Goal: Navigation & Orientation: Find specific page/section

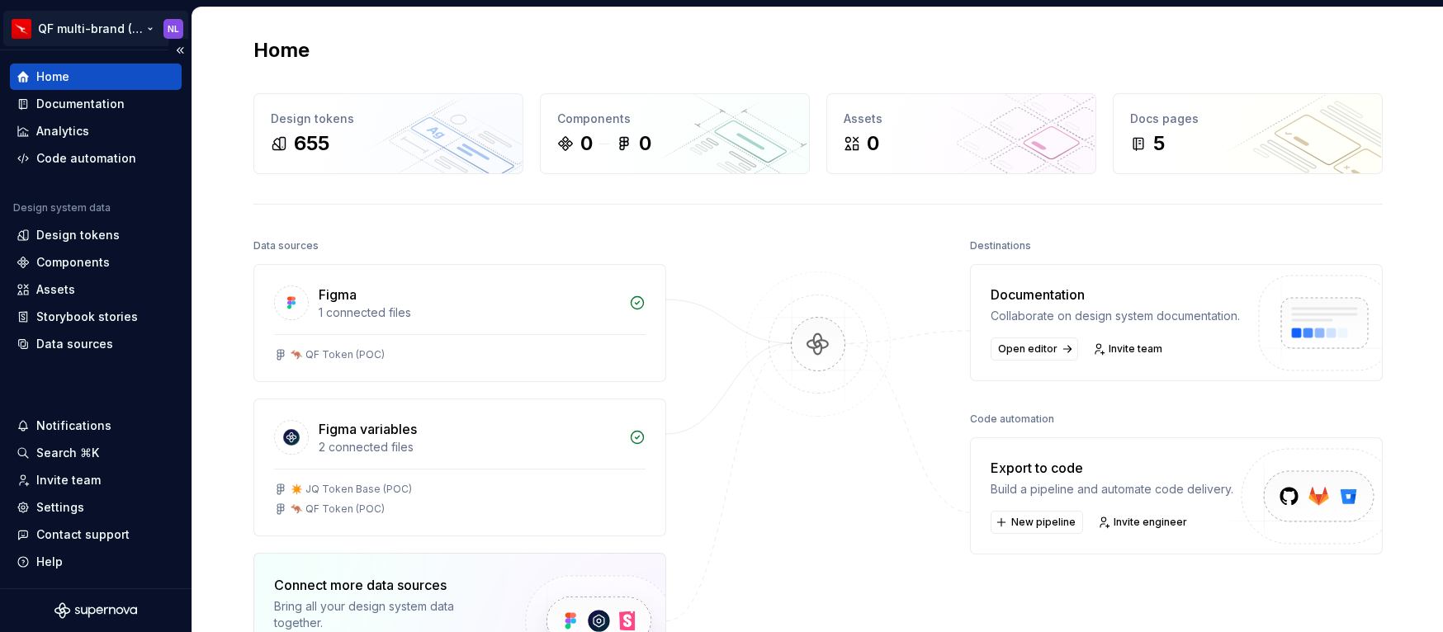
click at [140, 22] on html "QF multi-brand (Test) NL Home Documentation Analytics Code automation Design sy…" at bounding box center [721, 316] width 1443 height 632
click at [107, 233] on div "Design tokens" at bounding box center [77, 235] width 83 height 17
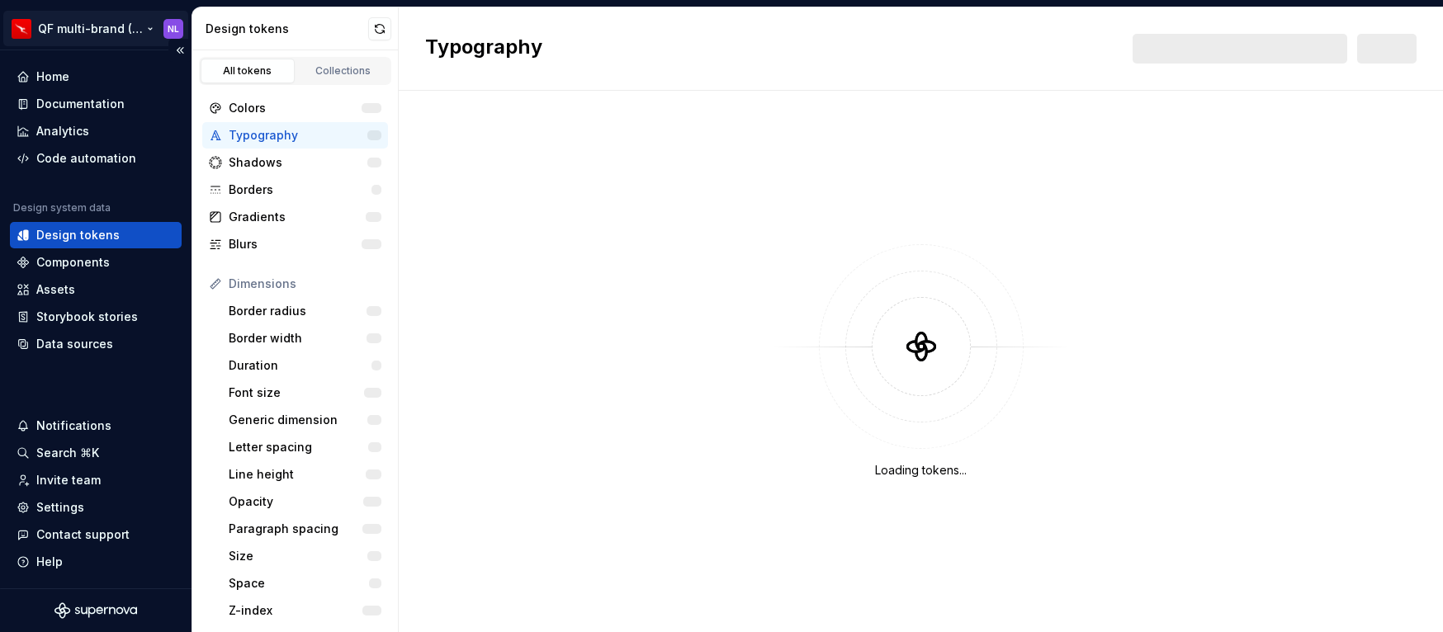
click at [131, 34] on html "QF multi-brand (Test) NL Home Documentation Analytics Code automation Design sy…" at bounding box center [721, 316] width 1443 height 632
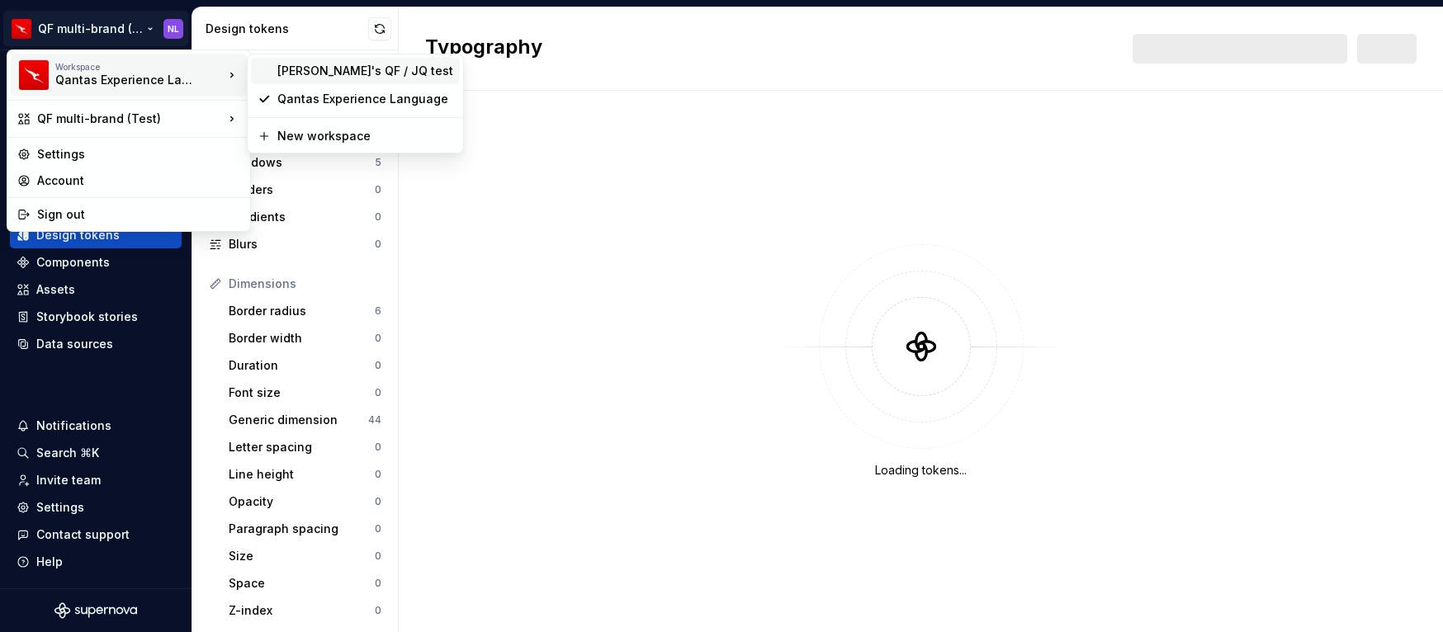
click at [345, 80] on div "[PERSON_NAME]'s QF / JQ test" at bounding box center [355, 71] width 209 height 26
